Goal: Book appointment/travel/reservation

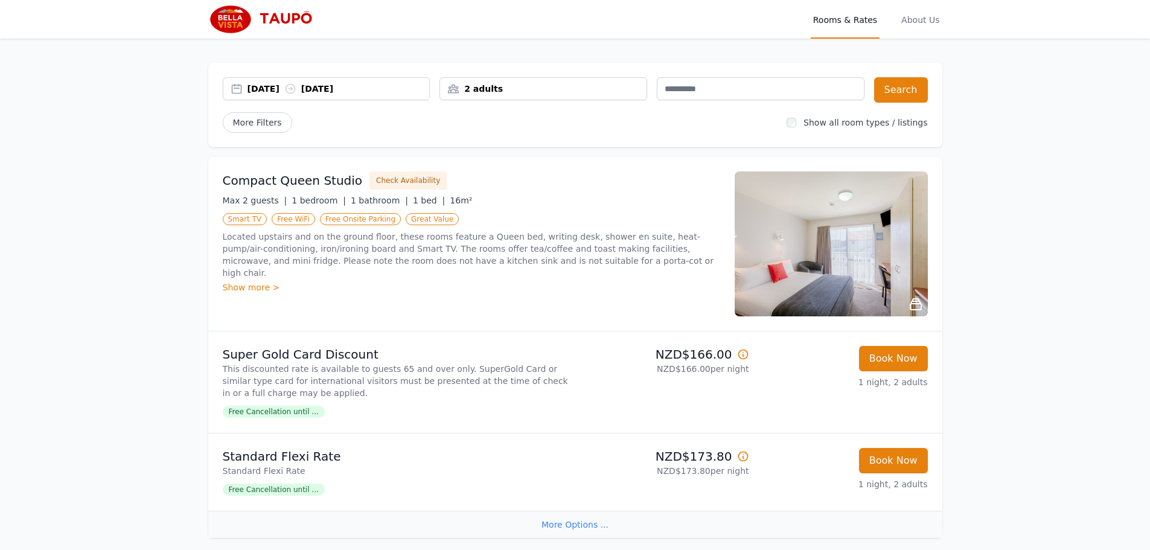
click at [590, 86] on div "2 adults" at bounding box center [543, 89] width 206 height 12
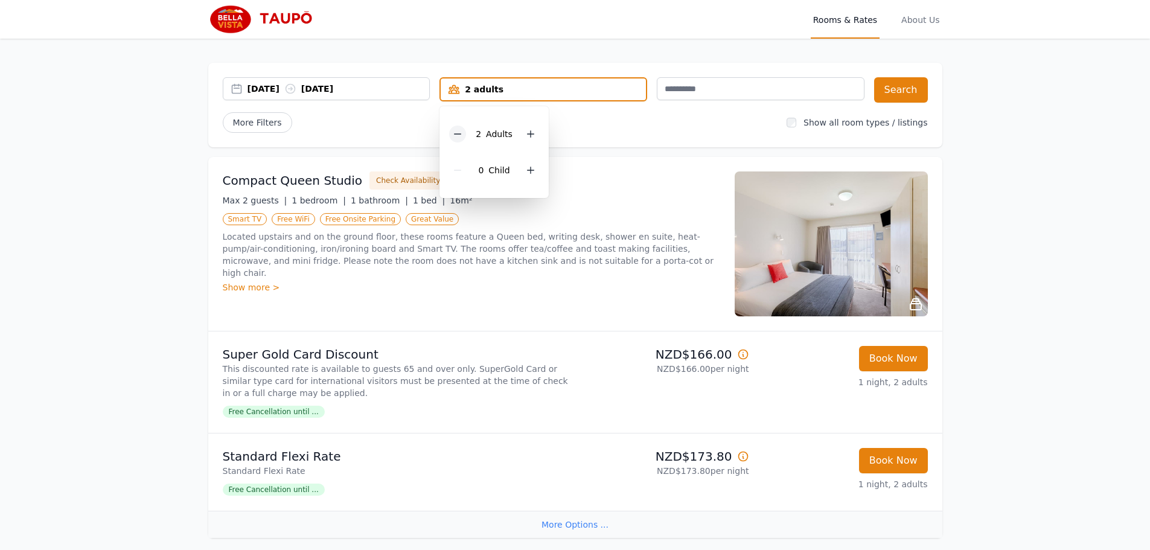
click at [460, 132] on icon at bounding box center [458, 134] width 10 height 10
click at [250, 89] on div "29 Sep 2025 30 Sep 2025" at bounding box center [338, 89] width 182 height 12
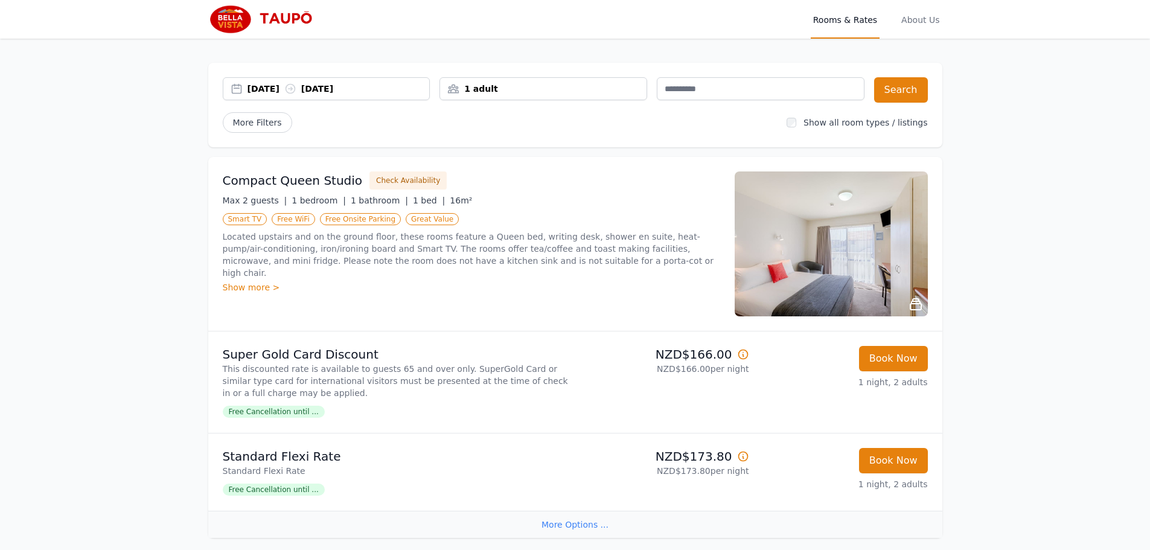
click at [235, 91] on div "29 Sep 2025 30 Sep 2025" at bounding box center [326, 89] width 206 height 12
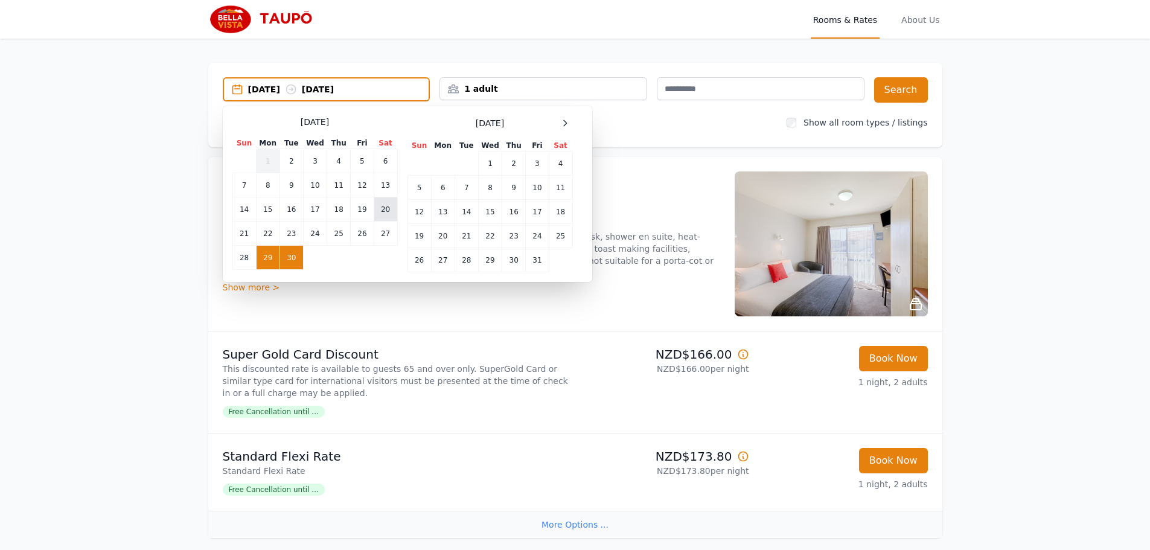
click at [384, 209] on td "20" at bounding box center [386, 209] width 24 height 24
click at [384, 211] on td "20" at bounding box center [386, 209] width 24 height 24
click at [265, 232] on td "22" at bounding box center [268, 233] width 24 height 24
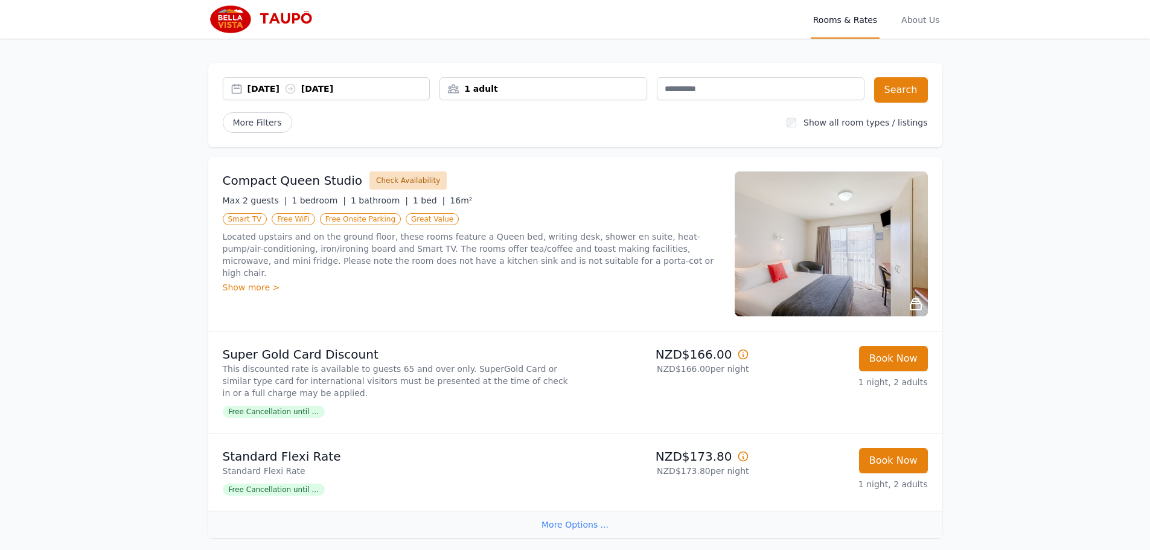
click at [369, 181] on button "Check Availability" at bounding box center [407, 180] width 77 height 18
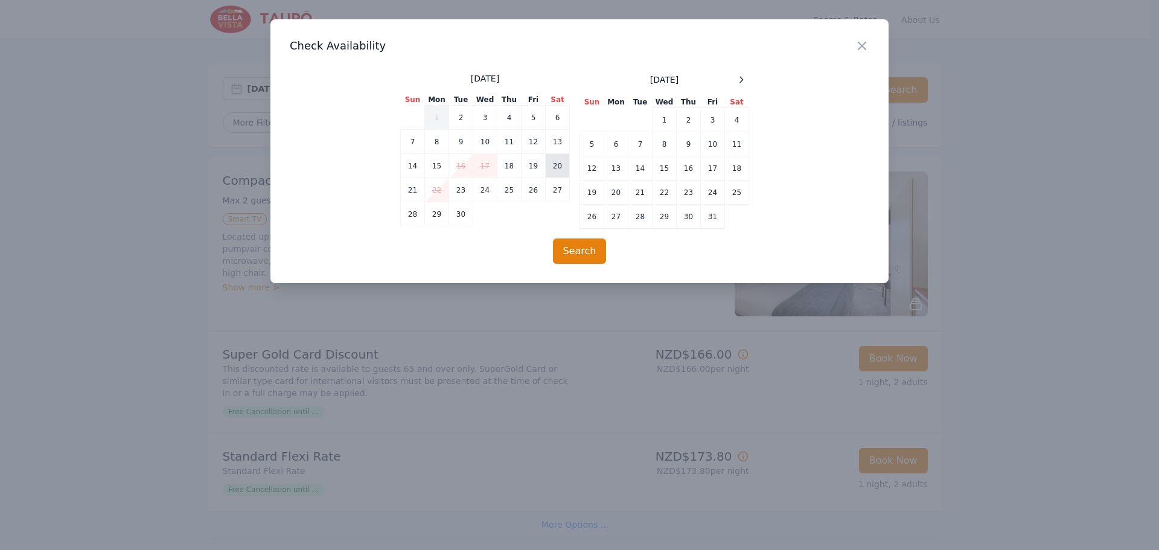
click at [555, 164] on td "20" at bounding box center [558, 166] width 24 height 24
click at [413, 191] on td "21" at bounding box center [413, 190] width 24 height 24
click at [586, 249] on button "Search" at bounding box center [580, 250] width 54 height 25
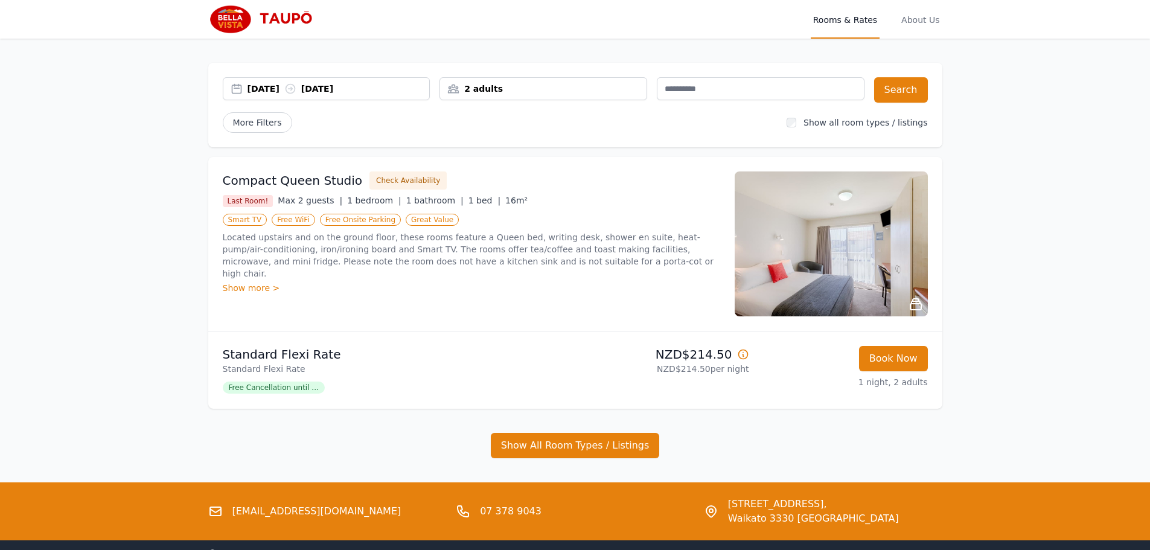
click at [558, 91] on div "2 adults" at bounding box center [543, 89] width 206 height 12
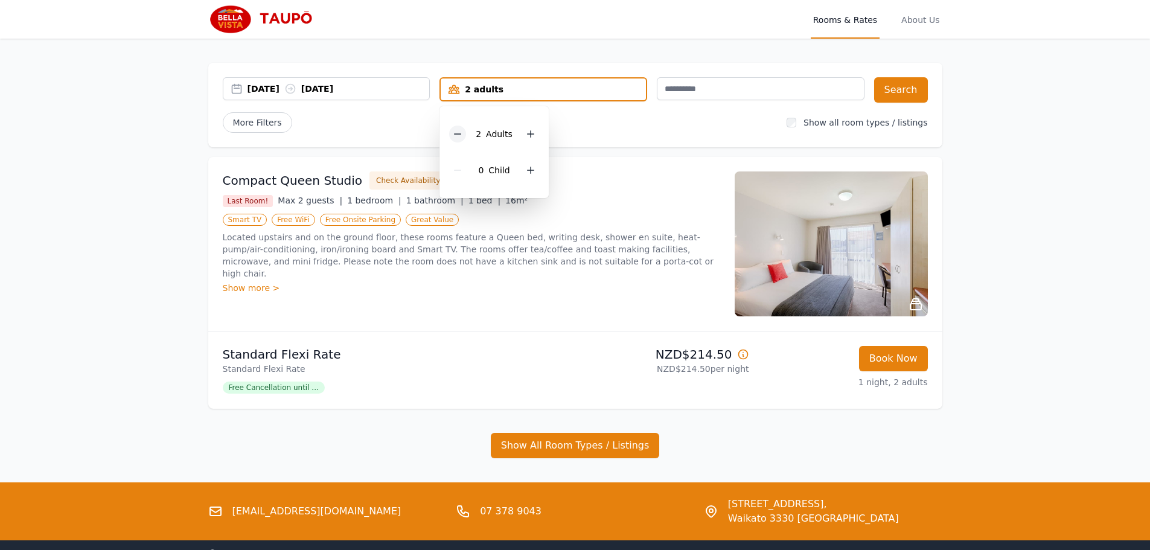
click at [457, 134] on icon at bounding box center [457, 134] width 7 height 0
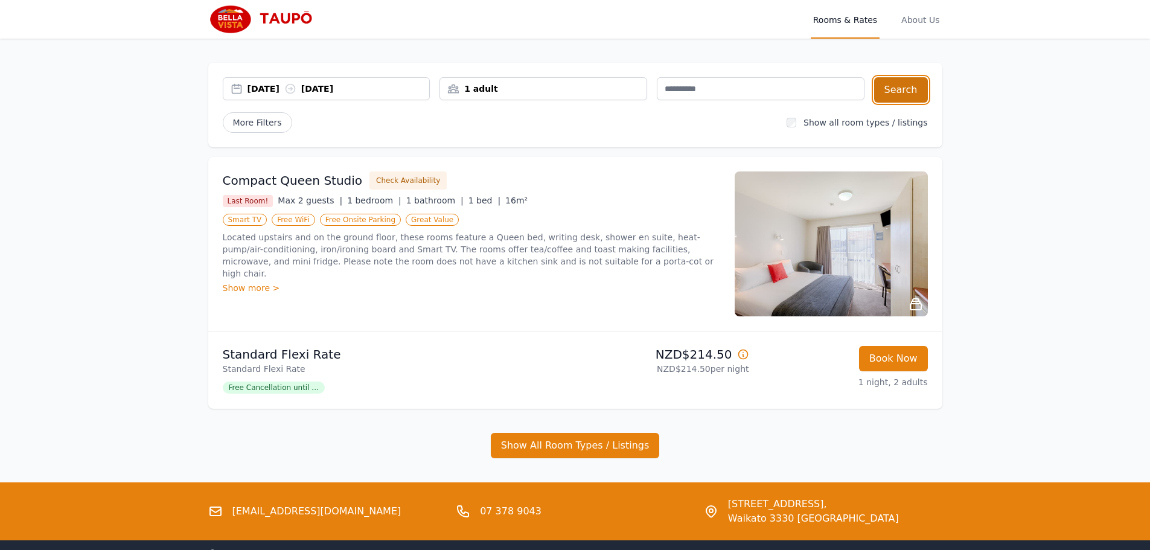
click at [907, 86] on button "Search" at bounding box center [901, 89] width 54 height 25
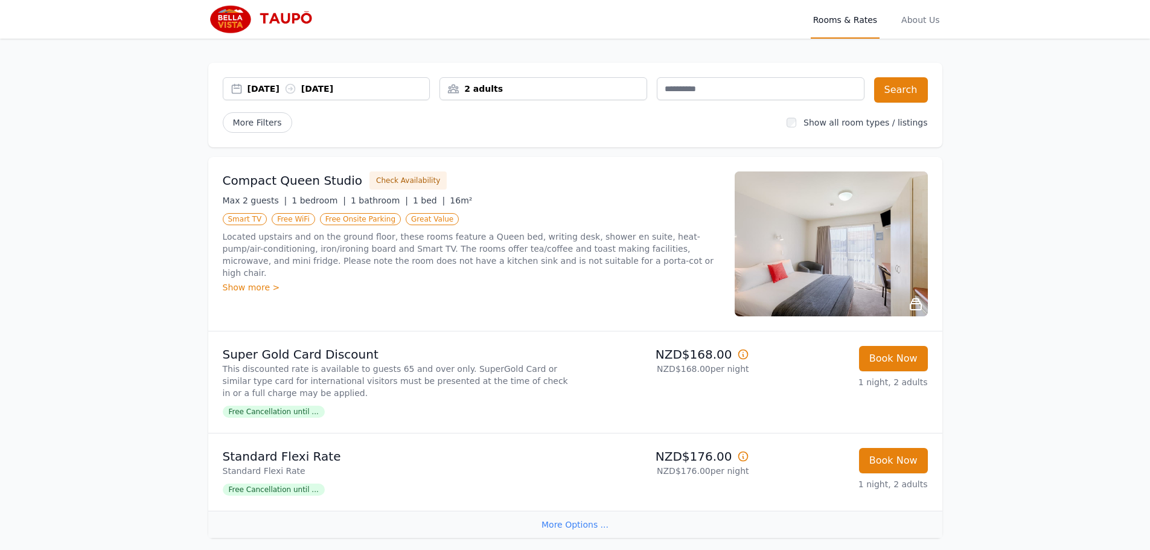
click at [517, 87] on div "2 adults" at bounding box center [543, 89] width 206 height 12
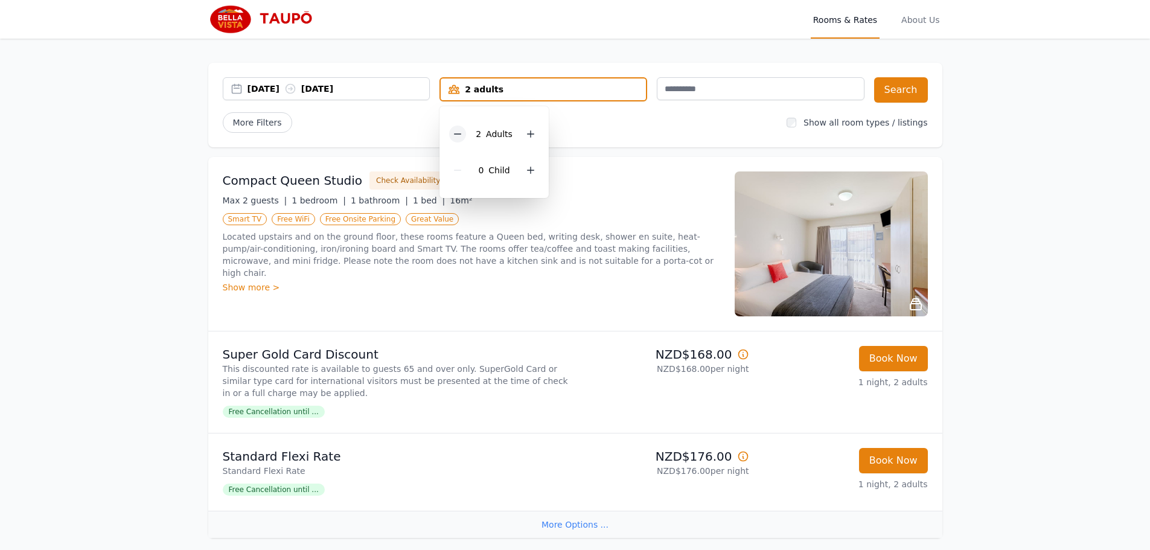
click at [457, 133] on icon at bounding box center [458, 134] width 10 height 10
click at [568, 133] on div "05 Oct 2025 06 Oct 2025 1 adult 1 Adult 0 Child Search More Filters Show all ro…" at bounding box center [575, 105] width 734 height 84
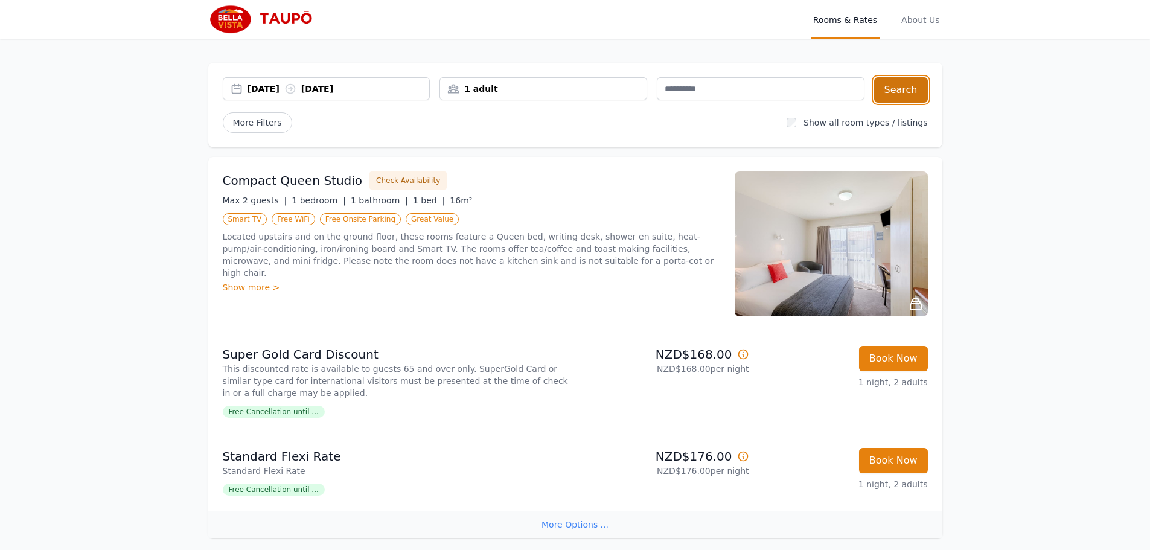
click at [917, 88] on button "Search" at bounding box center [901, 89] width 54 height 25
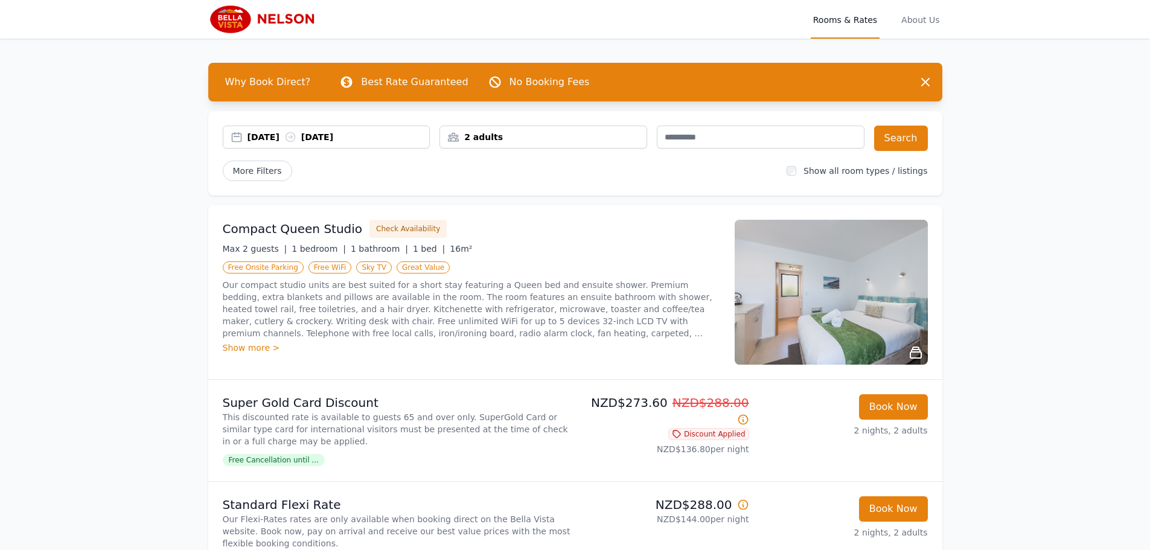
click at [511, 138] on div "2 adults" at bounding box center [543, 137] width 206 height 12
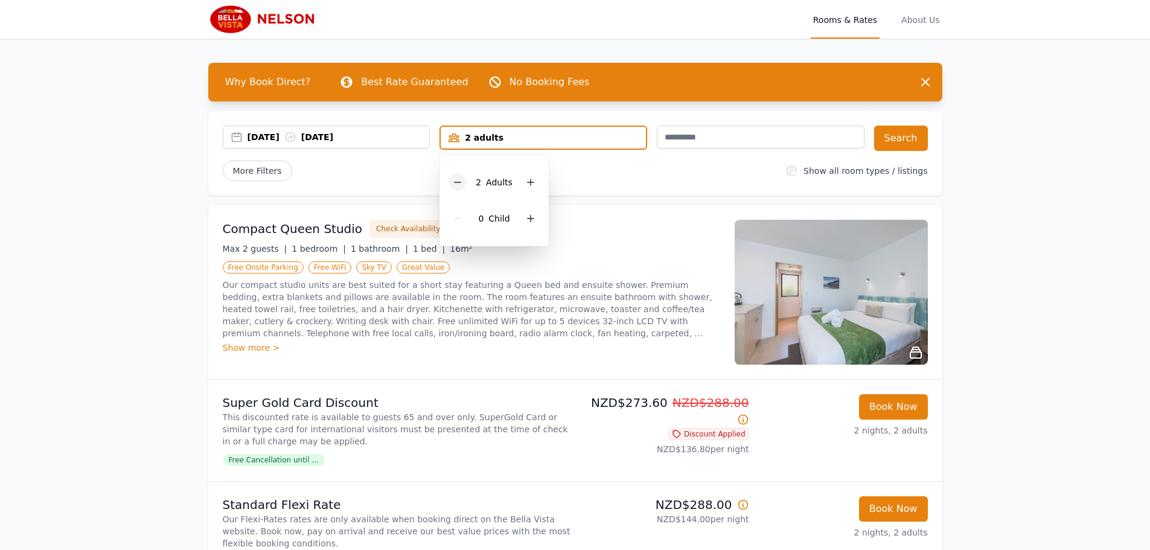
click at [462, 189] on div at bounding box center [457, 182] width 17 height 17
click at [390, 171] on div "More Filters" at bounding box center [500, 171] width 555 height 21
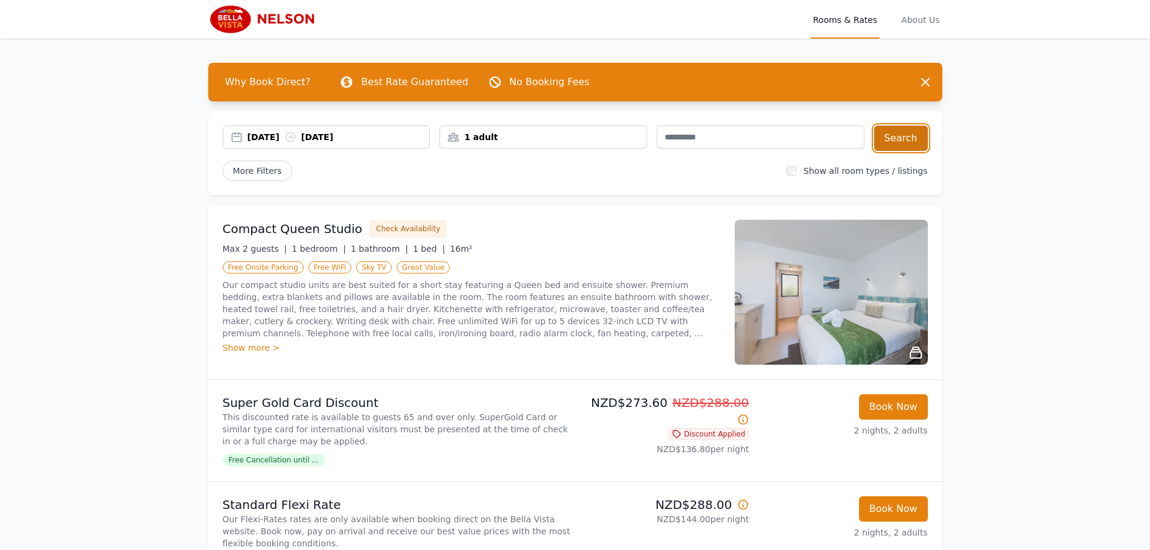
click at [905, 141] on button "Search" at bounding box center [901, 138] width 54 height 25
click at [294, 137] on icon at bounding box center [289, 137] width 9 height 9
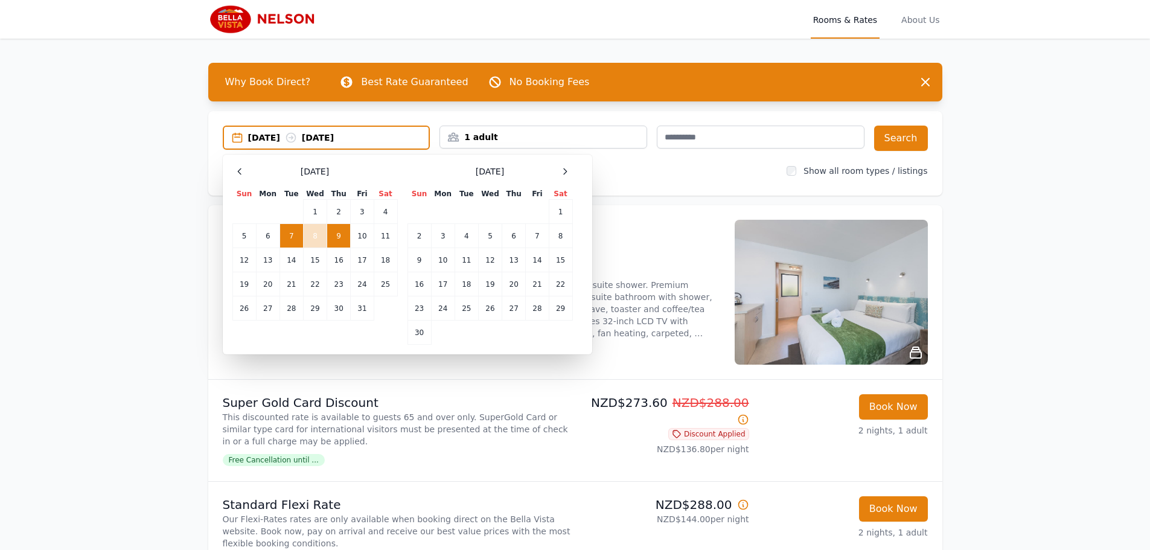
click at [290, 233] on td "7" at bounding box center [291, 236] width 24 height 24
click at [315, 235] on td "8" at bounding box center [315, 236] width 24 height 24
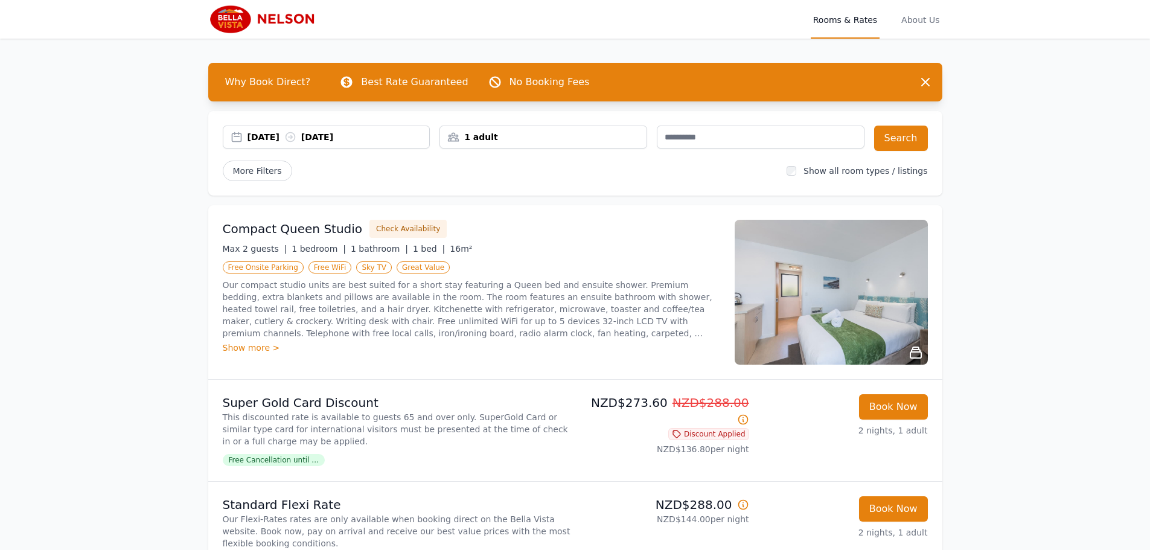
click at [253, 134] on div "[DATE] [DATE]" at bounding box center [338, 137] width 182 height 12
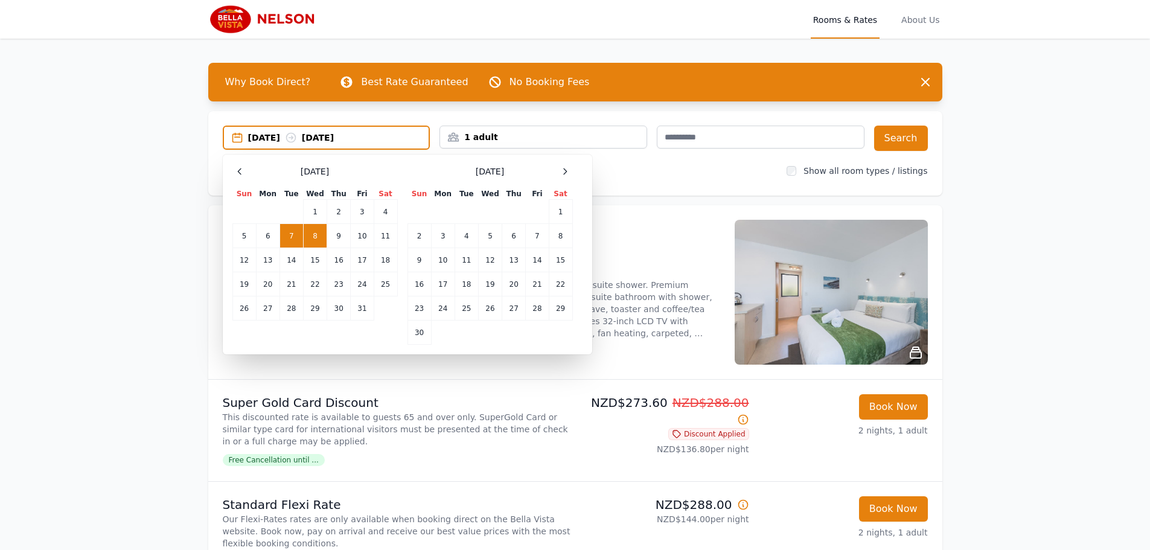
click at [293, 234] on td "7" at bounding box center [291, 236] width 24 height 24
click at [359, 235] on td "10" at bounding box center [362, 236] width 23 height 24
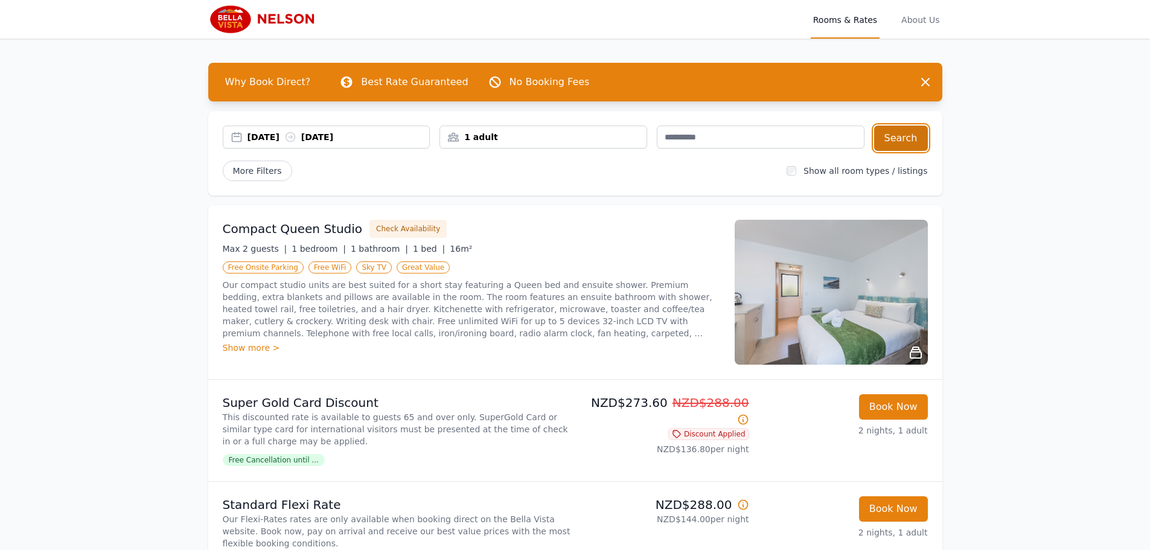
click at [890, 142] on button "Search" at bounding box center [901, 138] width 54 height 25
